Goal: Task Accomplishment & Management: Manage account settings

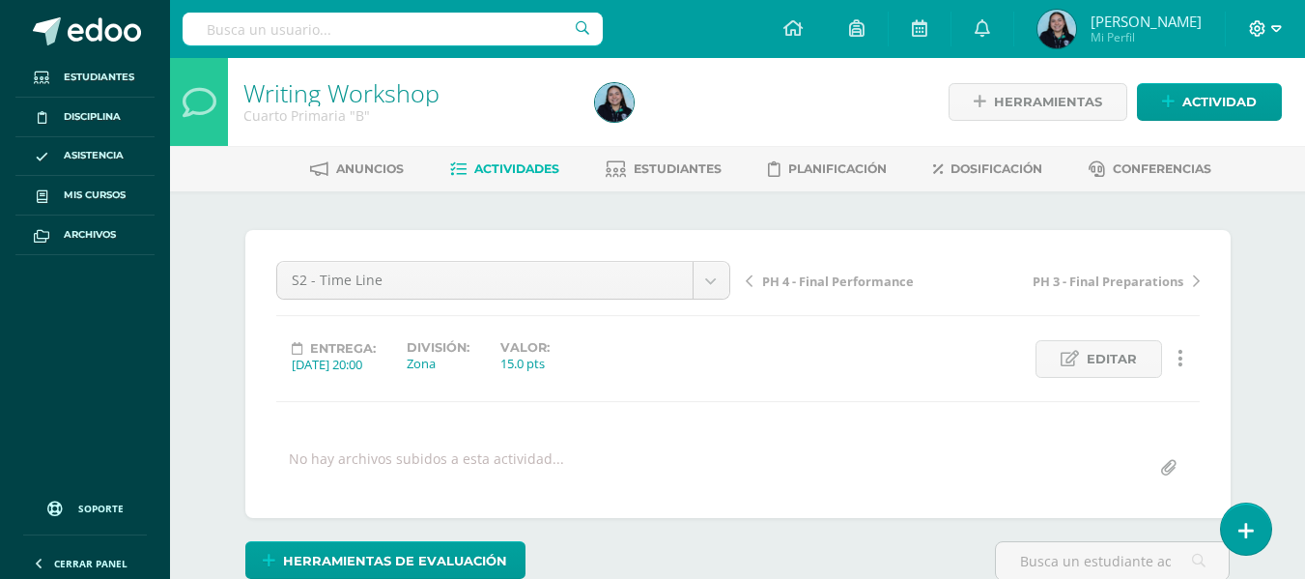
click at [1275, 18] on span at bounding box center [1265, 28] width 33 height 21
click at [1191, 103] on span "Configuración" at bounding box center [1217, 104] width 90 height 18
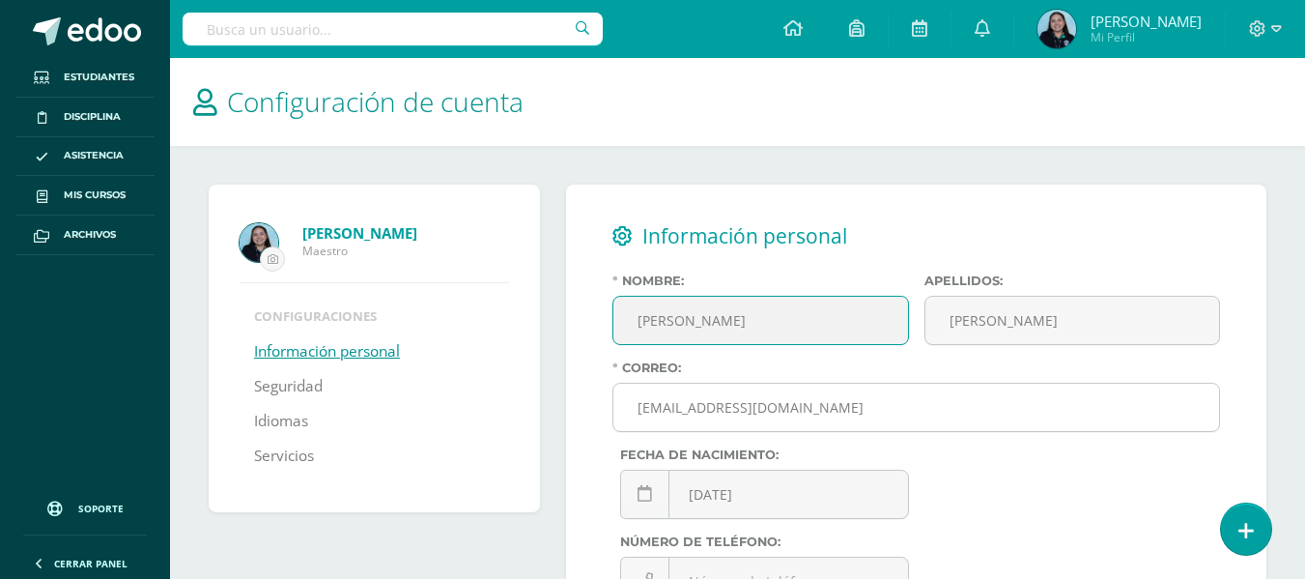
scroll to position [102, 0]
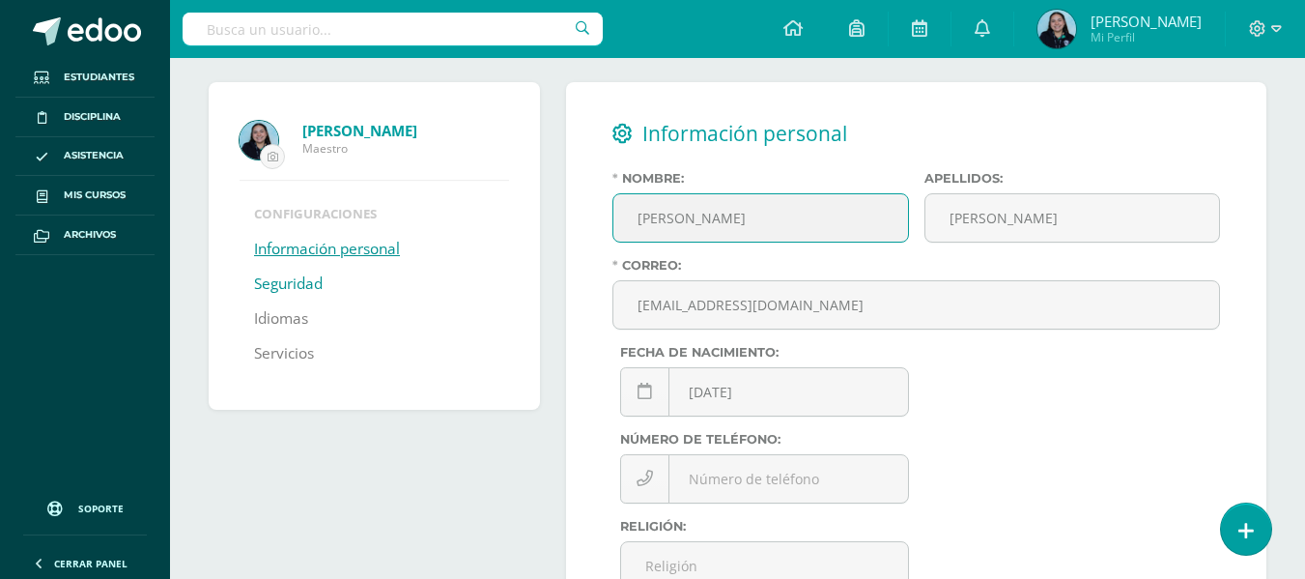
click at [268, 277] on link "Seguridad" at bounding box center [288, 284] width 69 height 35
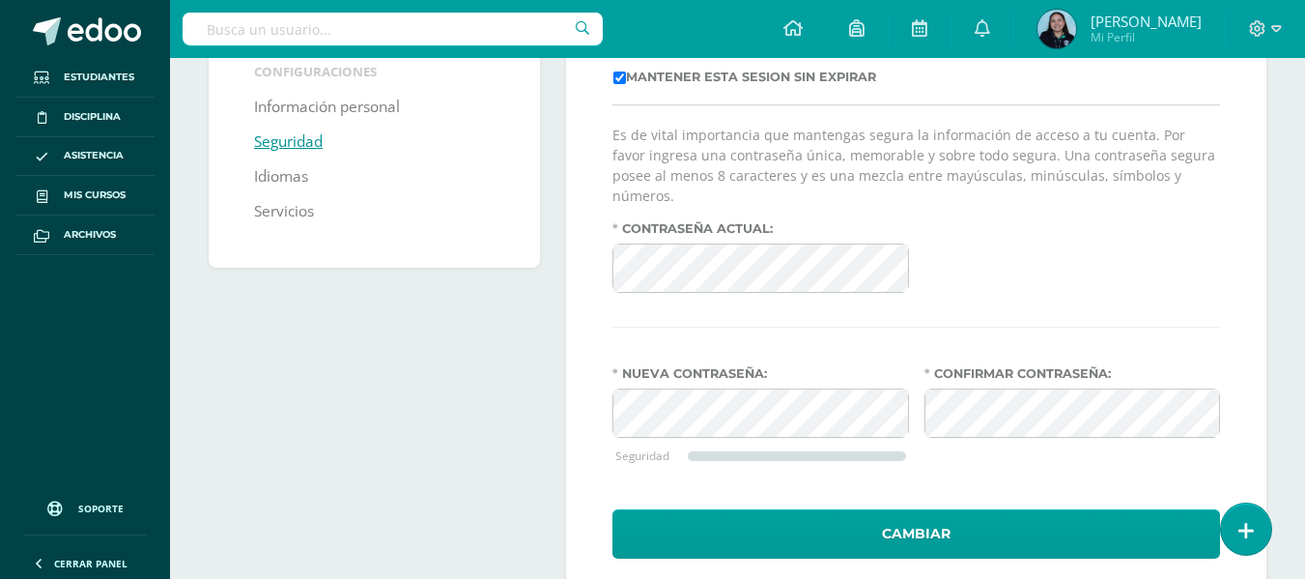
scroll to position [273, 0]
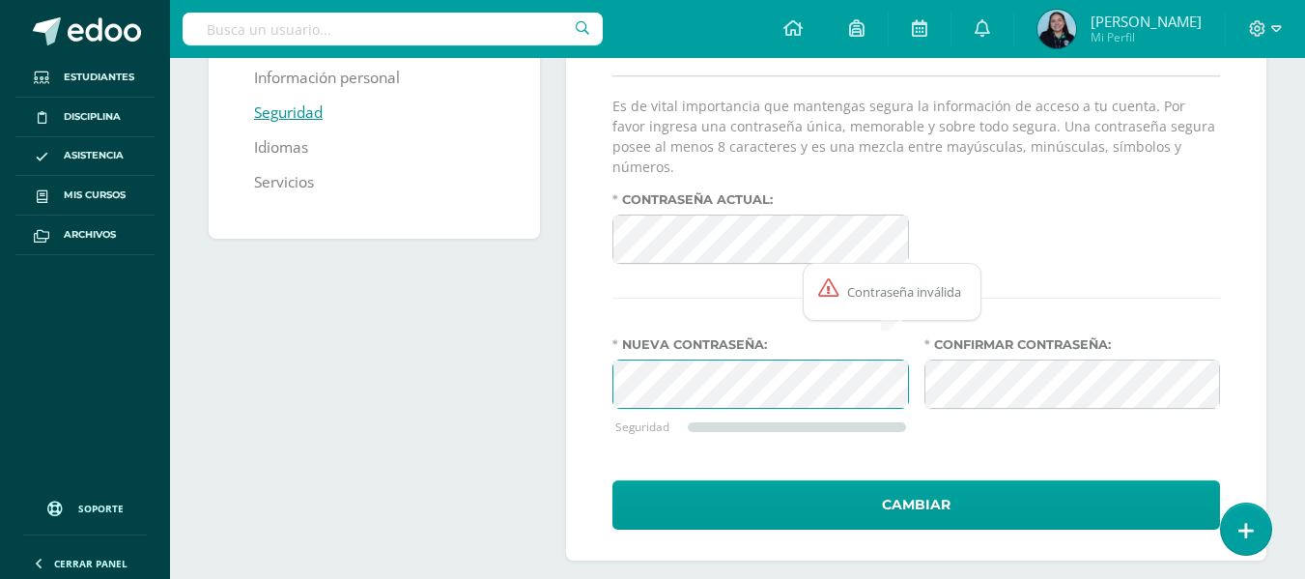
click at [554, 361] on div "Julia Tovar Maestro Configuraciones Información personal Seguridad Idiomas Serv…" at bounding box center [737, 235] width 1073 height 649
click at [919, 372] on div "Confirmar contraseña:" at bounding box center [1072, 399] width 311 height 125
click at [560, 354] on div "Seguridad y acceso a cuenta Mantener esta sesion sin expirar Es de vital import…" at bounding box center [916, 235] width 716 height 649
click at [805, 349] on div "Nueva contraseña: Seguridad Confirmar contraseña:" at bounding box center [916, 399] width 623 height 125
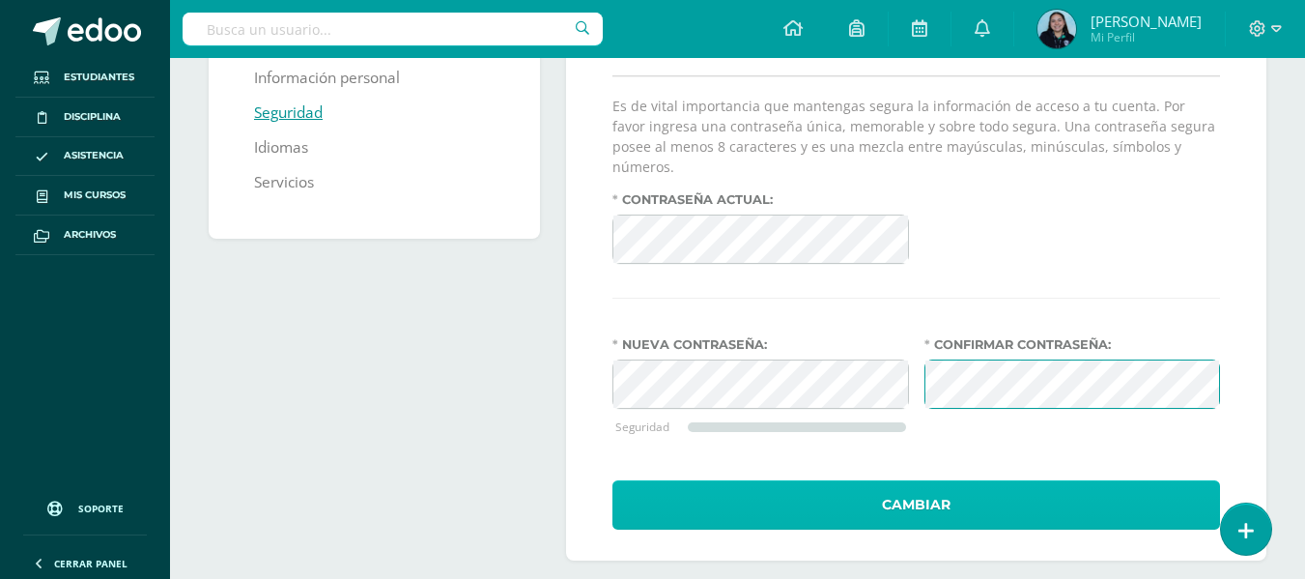
click at [925, 480] on button "Cambiar" at bounding box center [916, 504] width 608 height 49
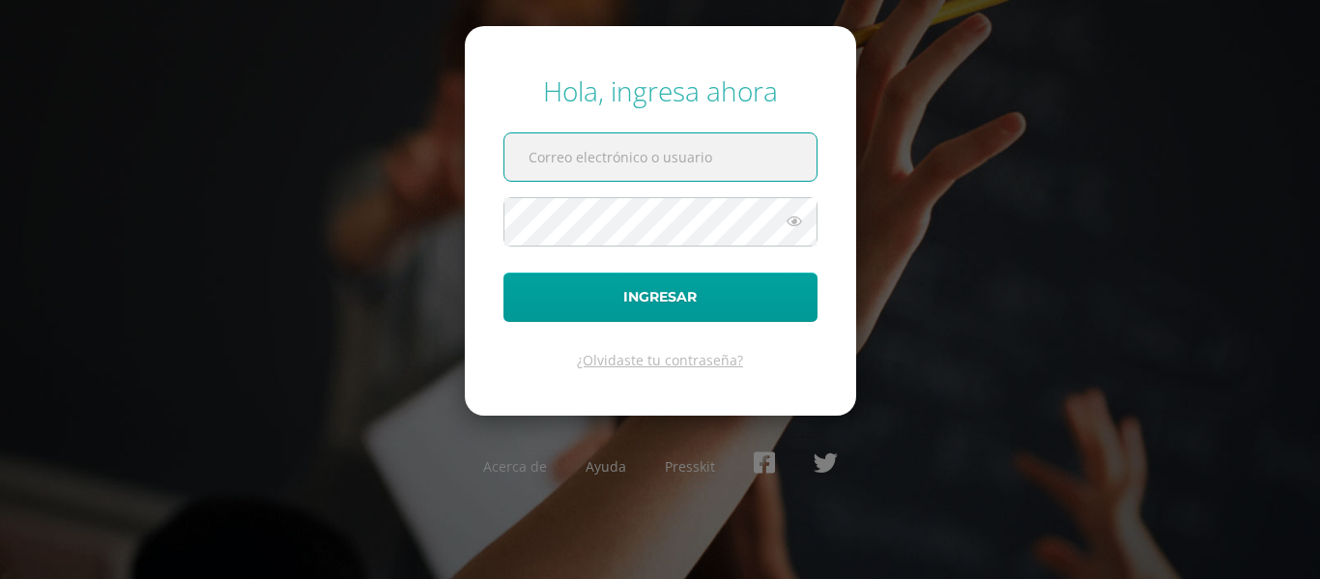
type input "[EMAIL_ADDRESS][DOMAIN_NAME]"
click at [792, 221] on icon at bounding box center [793, 221] width 25 height 23
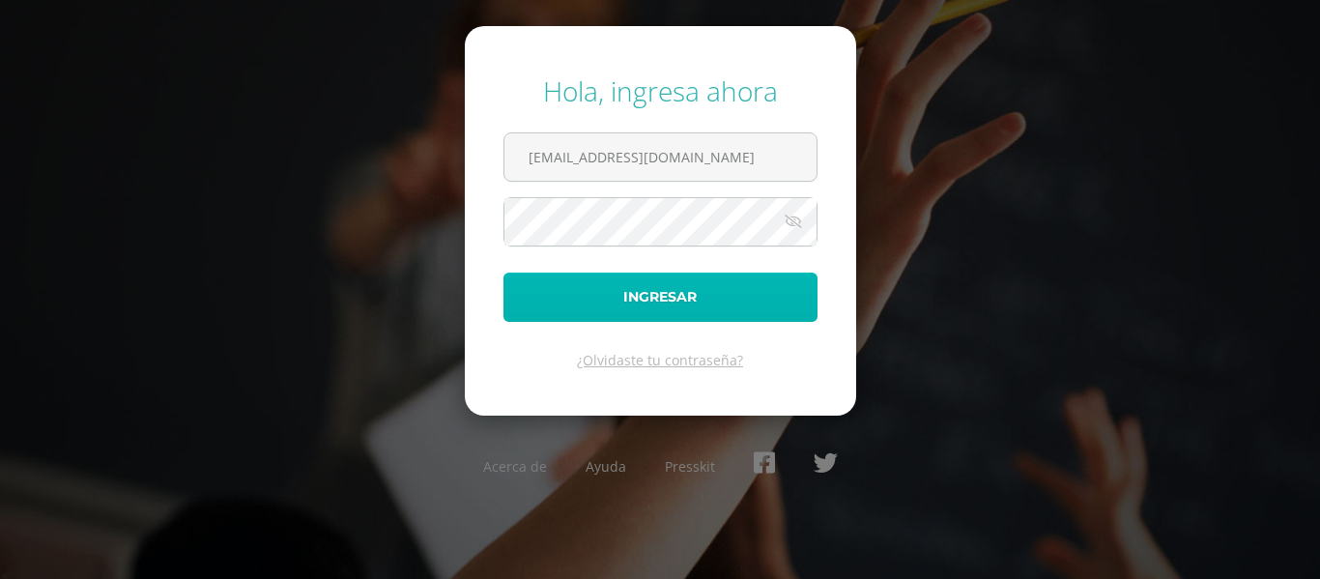
click at [640, 296] on button "Ingresar" at bounding box center [660, 296] width 314 height 49
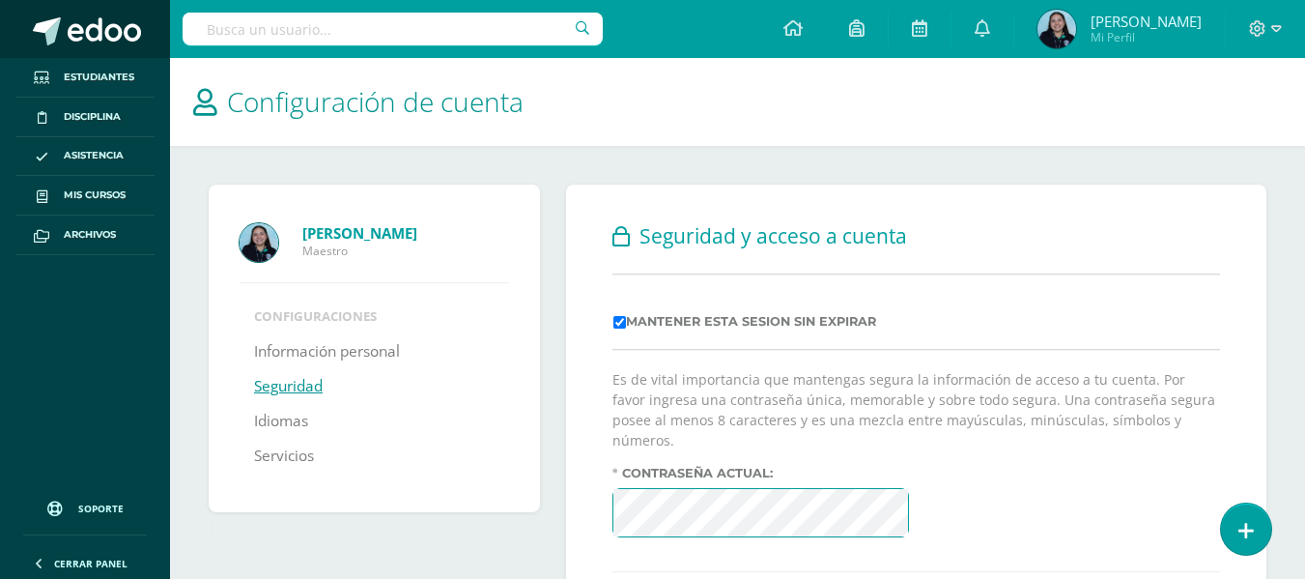
click at [99, 28] on span at bounding box center [104, 31] width 73 height 29
